Goal: Task Accomplishment & Management: Manage account settings

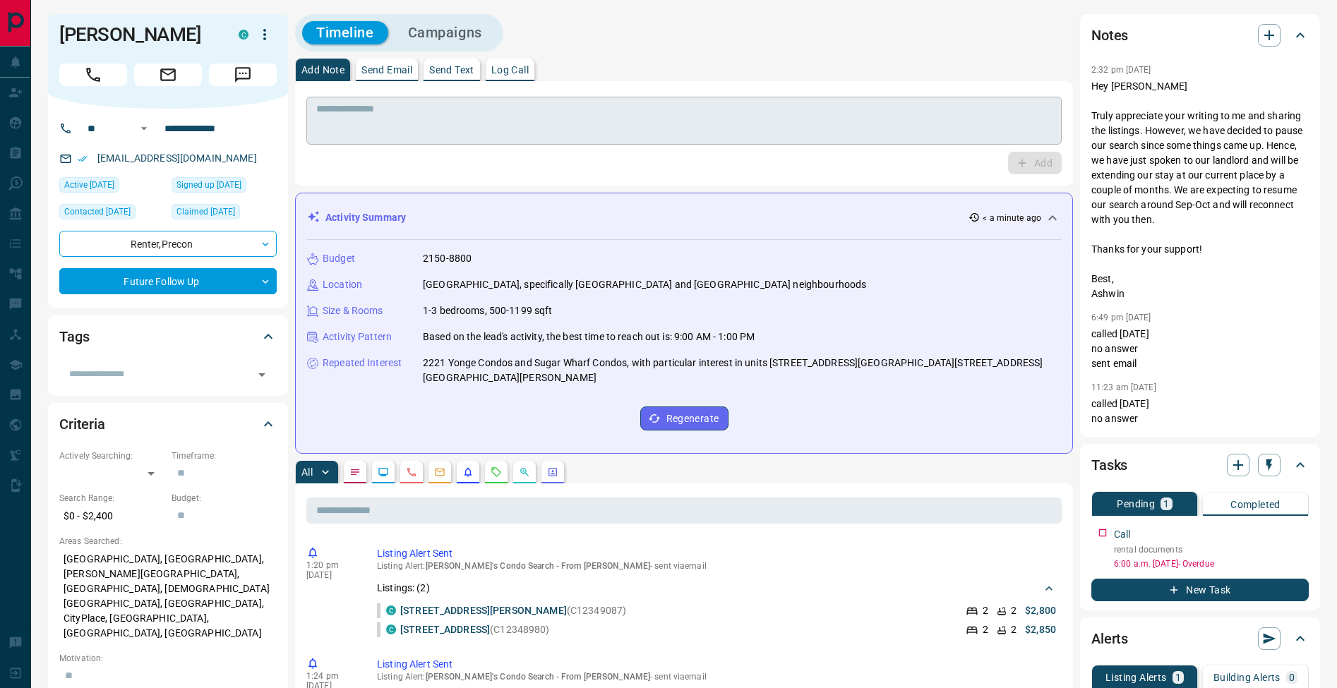
click at [439, 123] on textarea at bounding box center [683, 121] width 735 height 36
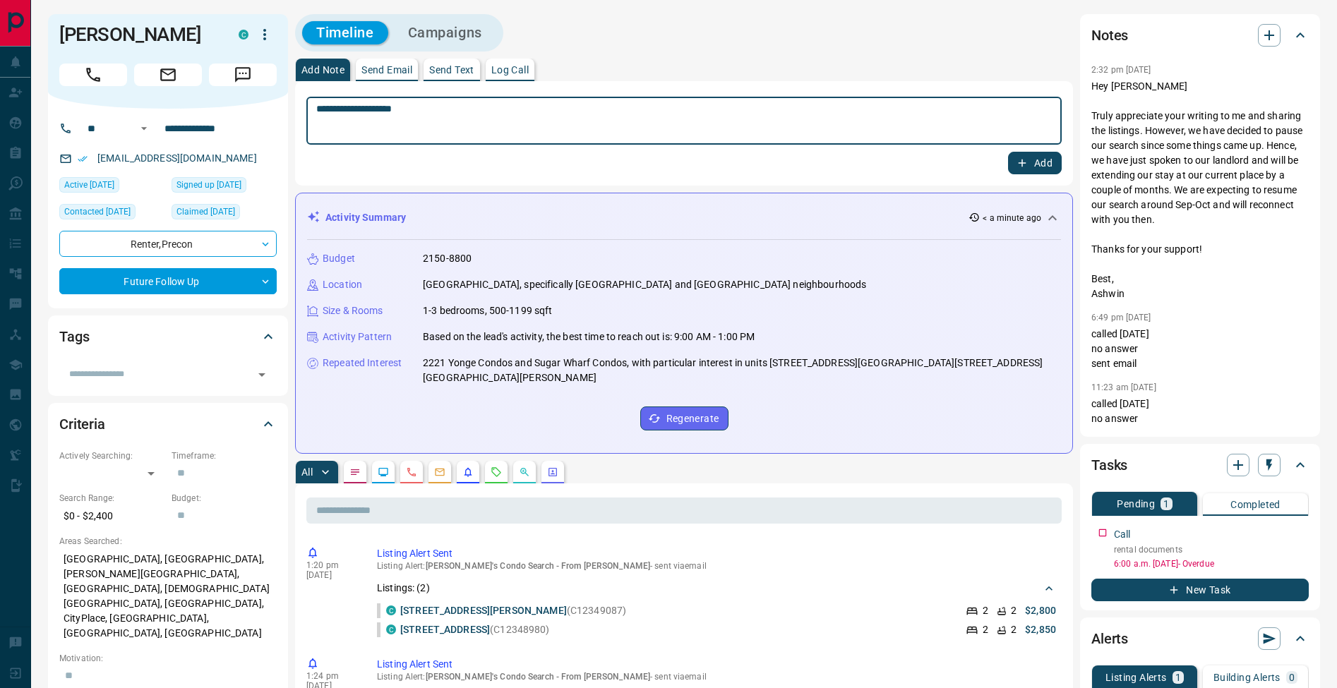
type textarea "**********"
click at [1032, 162] on button "Add" at bounding box center [1035, 163] width 54 height 23
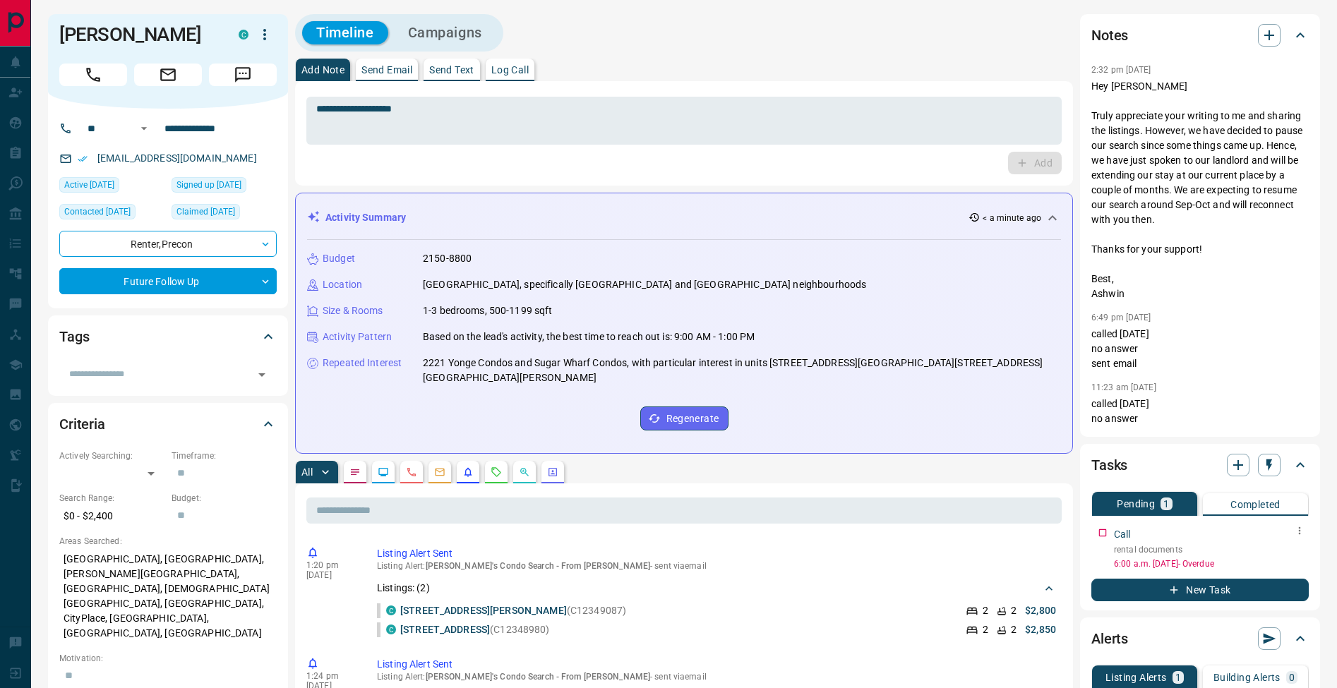
click at [1297, 534] on icon "button" at bounding box center [1299, 530] width 11 height 11
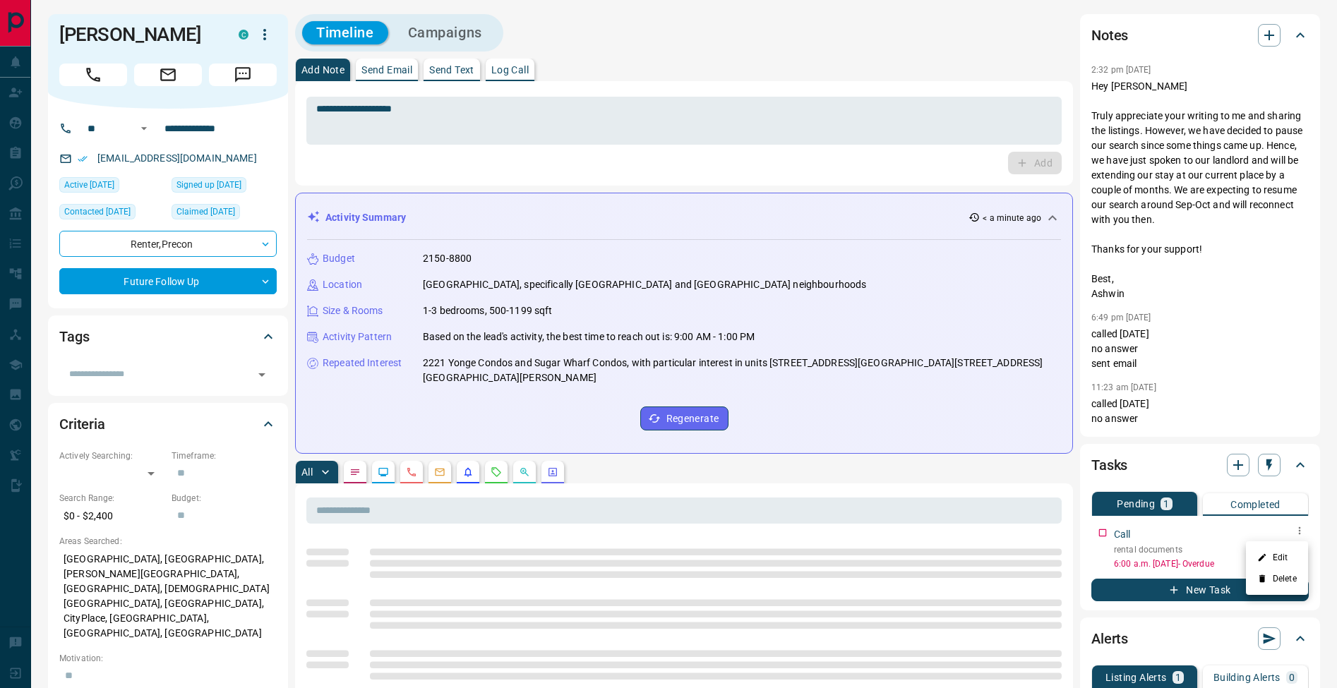
click at [1290, 547] on li "Edit" at bounding box center [1277, 557] width 62 height 21
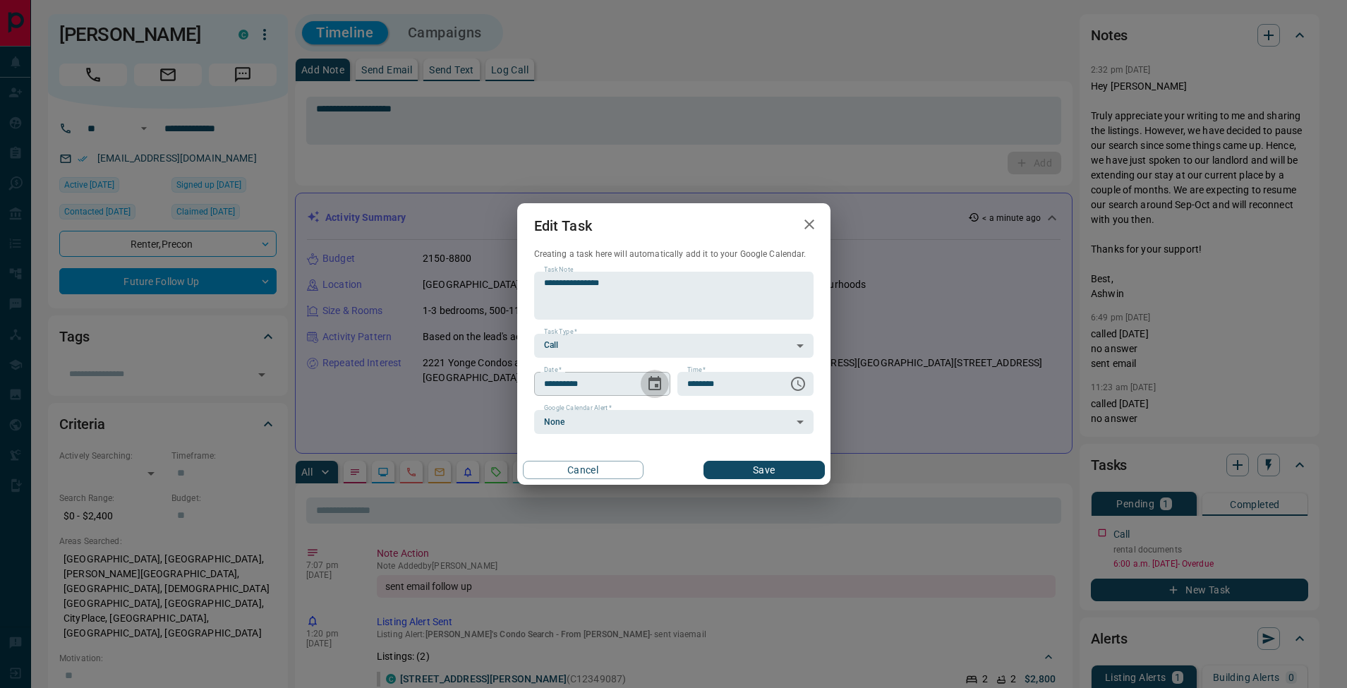
click at [658, 390] on icon "Choose date, selected date is Aug 13, 2025" at bounding box center [655, 383] width 13 height 14
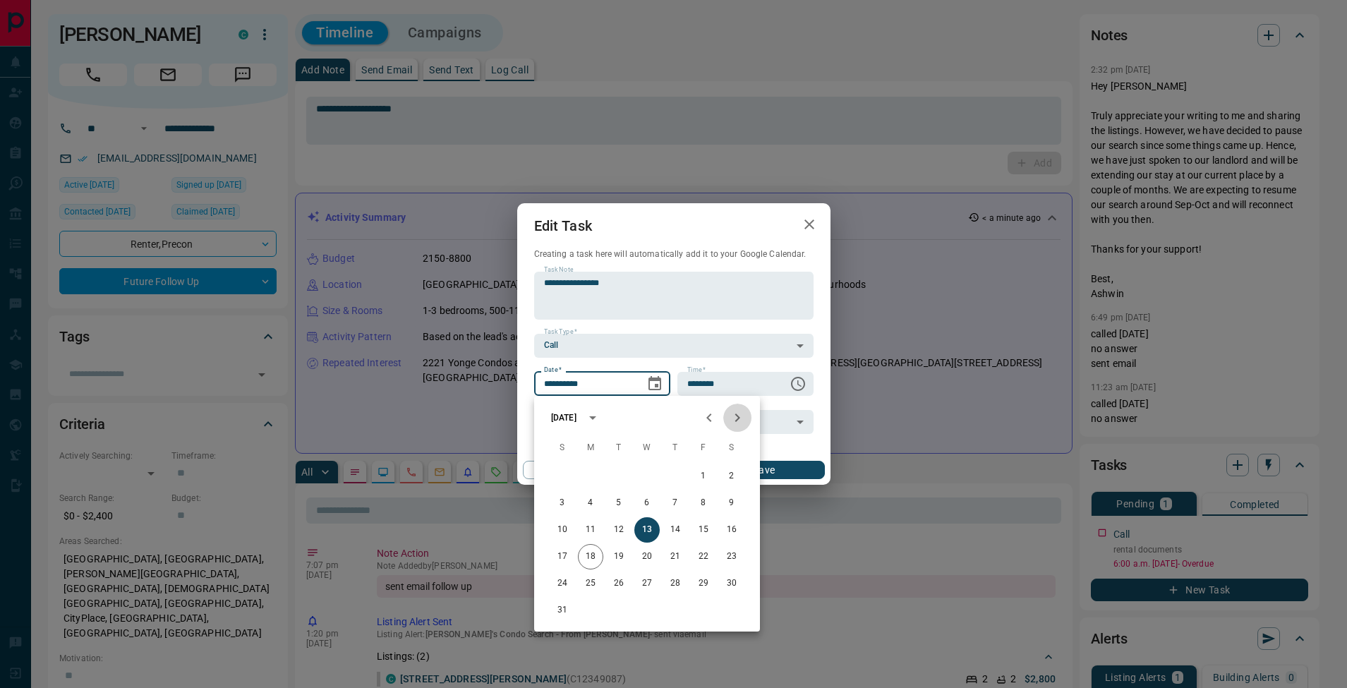
click at [747, 412] on button "Next month" at bounding box center [737, 418] width 28 height 28
click at [649, 476] on button "3" at bounding box center [646, 476] width 25 height 25
type input "**********"
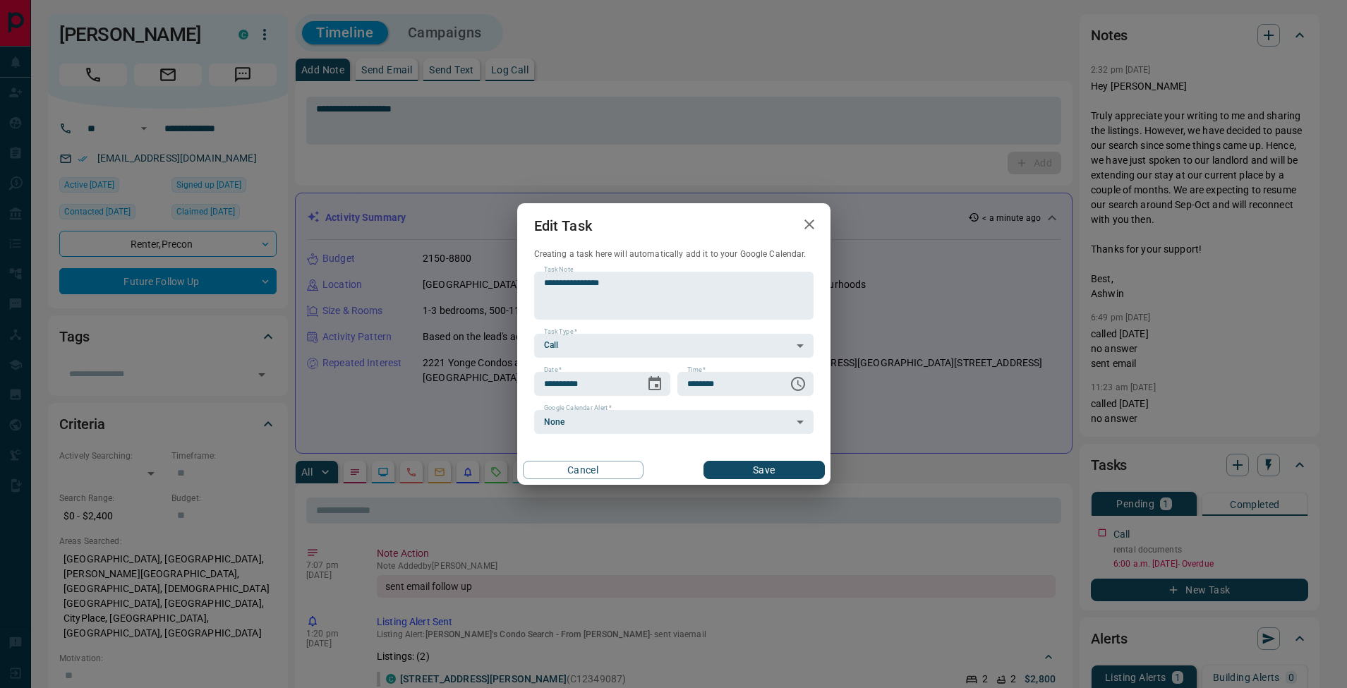
click at [769, 469] on button "Save" at bounding box center [764, 470] width 121 height 18
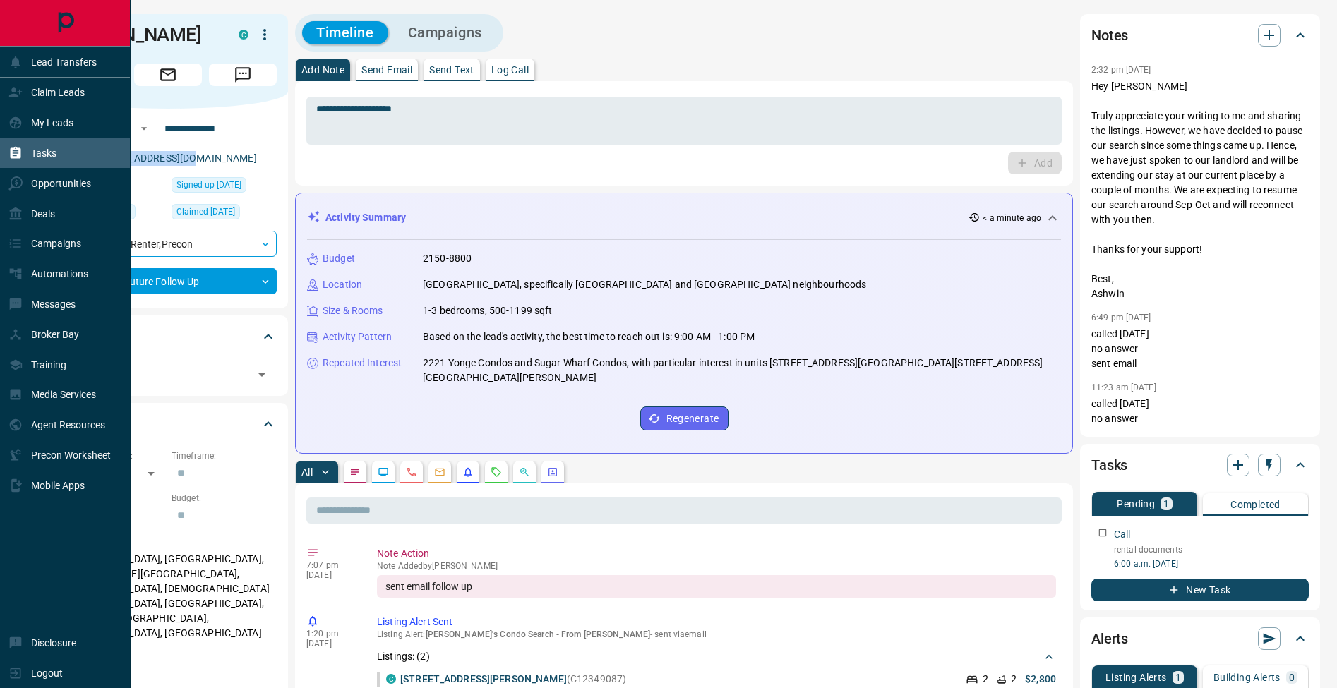
click at [15, 145] on div "Tasks" at bounding box center [32, 153] width 48 height 23
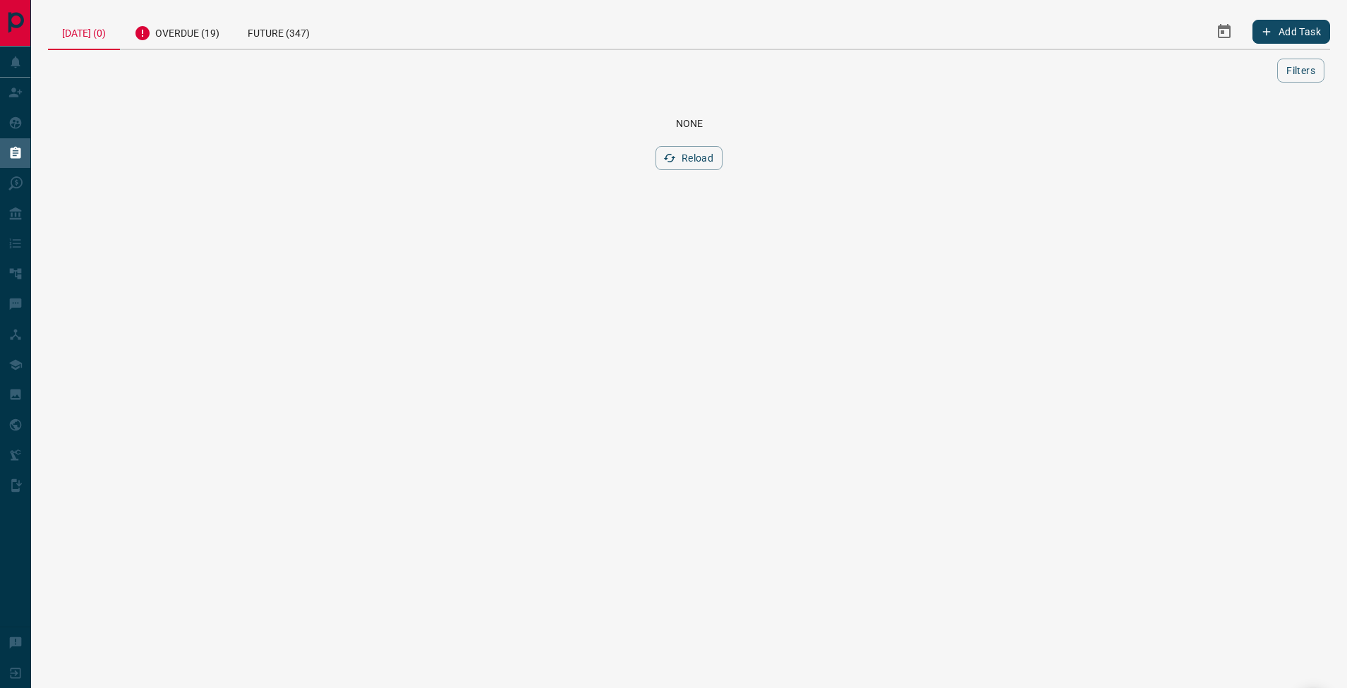
drag, startPoint x: 170, startPoint y: 45, endPoint x: 187, endPoint y: 54, distance: 19.3
click at [170, 45] on div "Overdue (19)" at bounding box center [177, 31] width 114 height 35
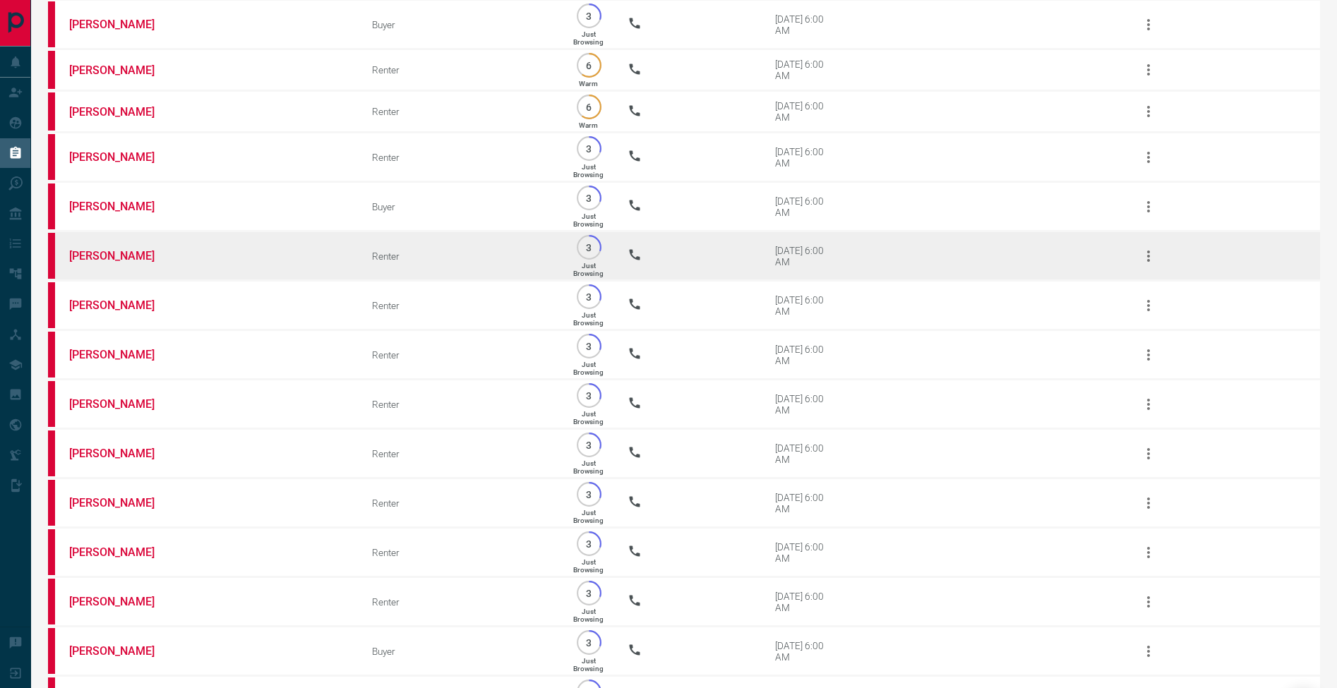
scroll to position [294, 0]
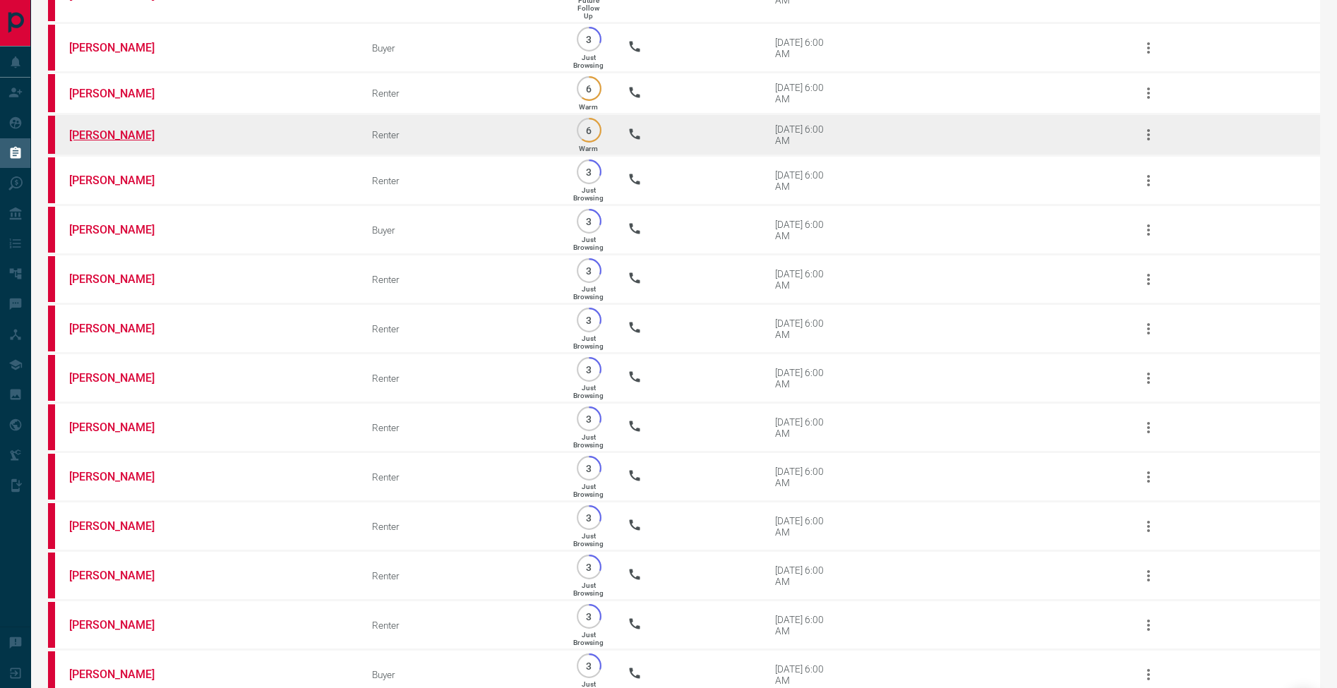
click at [124, 138] on link "[PERSON_NAME]" at bounding box center [122, 134] width 106 height 13
